Goal: Browse casually

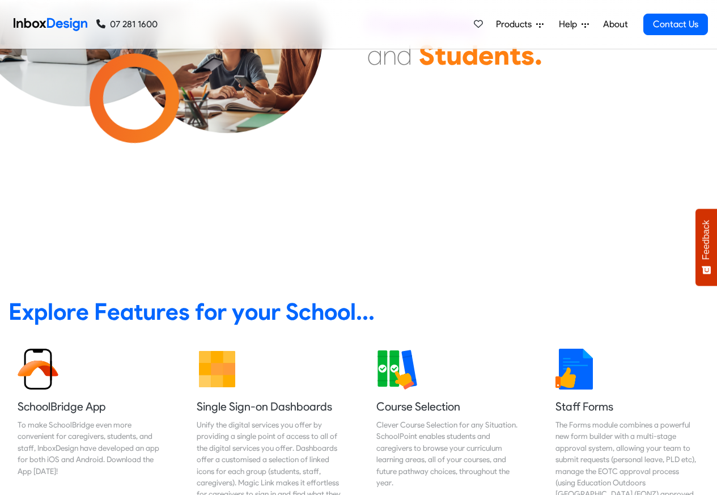
scroll to position [340, 0]
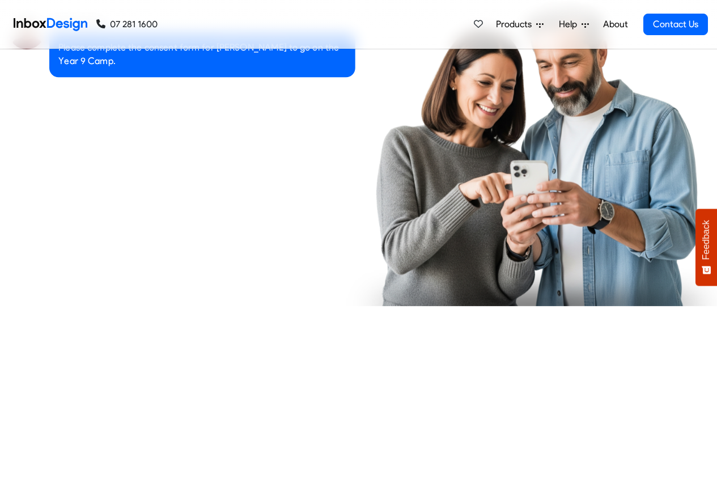
checkbox input "true"
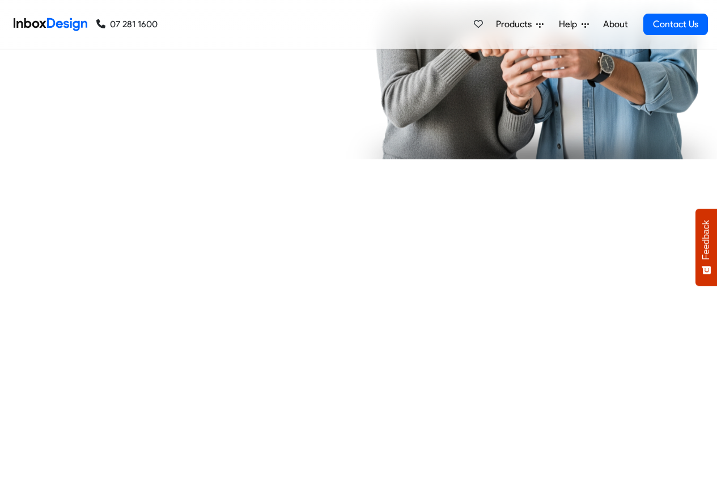
checkbox input "true"
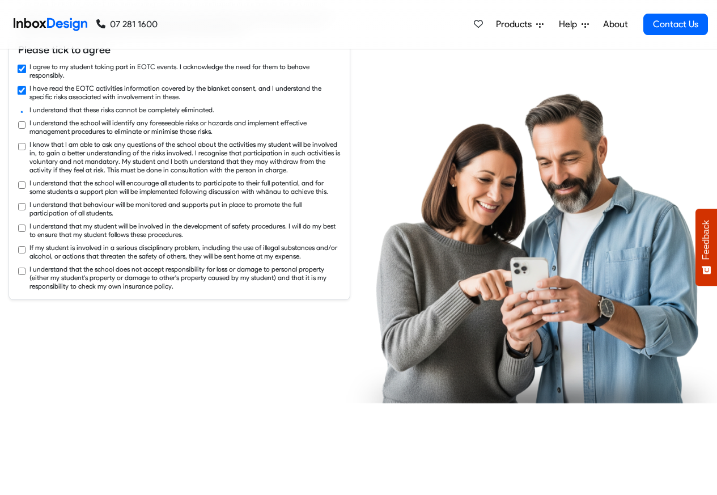
checkbox input "true"
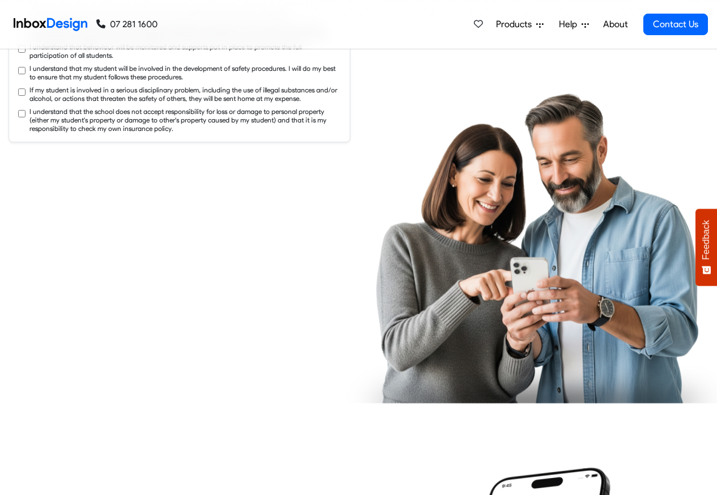
checkbox input "true"
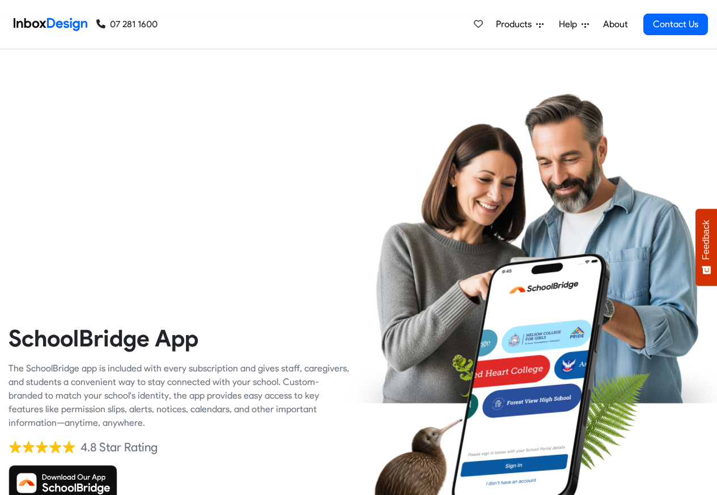
checkbox input "true"
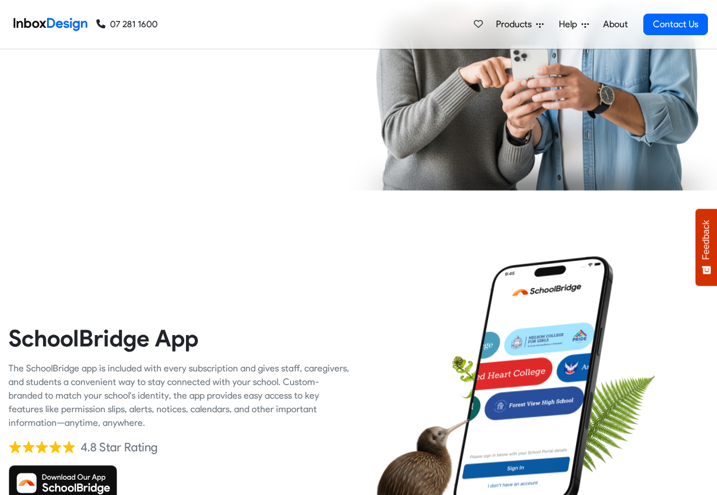
checkbox input "true"
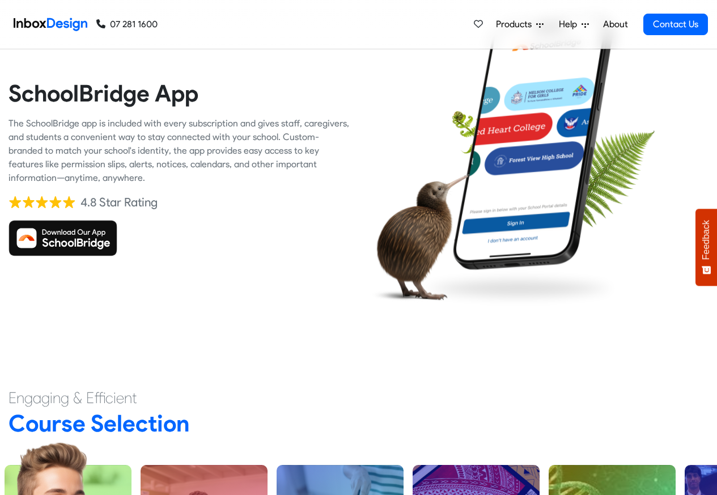
checkbox input "true"
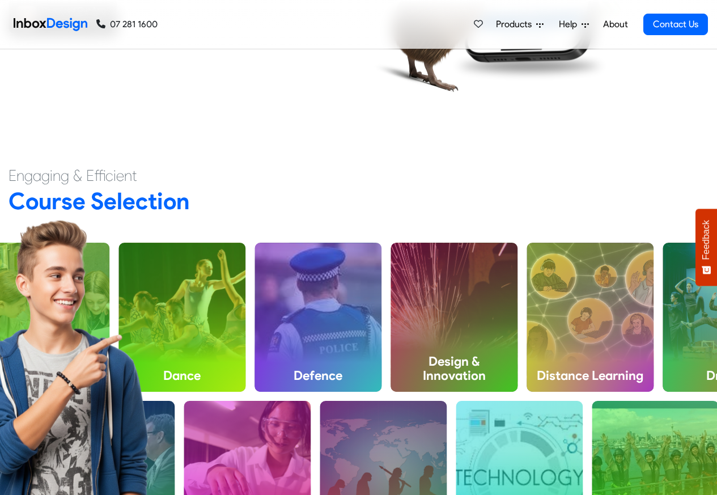
checkbox input "true"
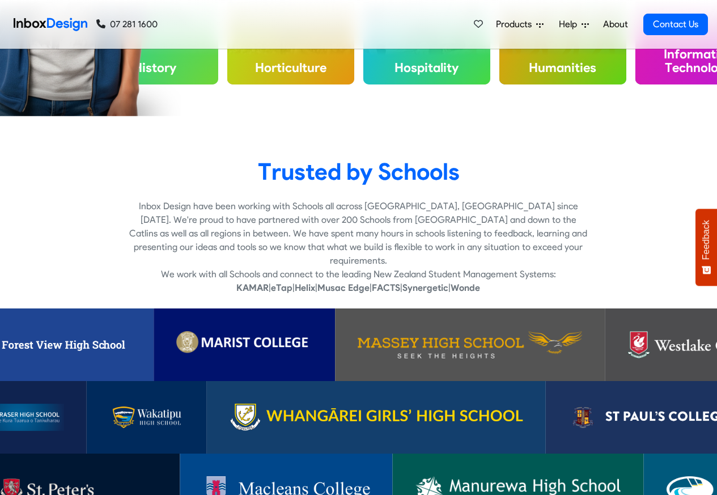
checkbox input "true"
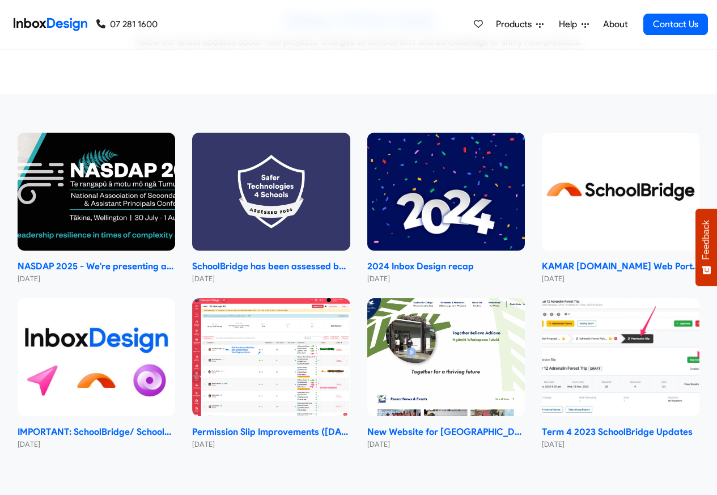
scroll to position [6766, 0]
